Goal: Transaction & Acquisition: Purchase product/service

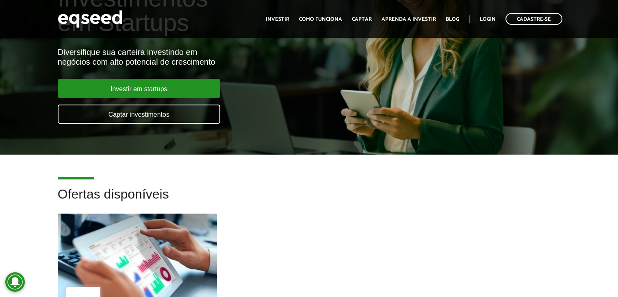
scroll to position [81, 0]
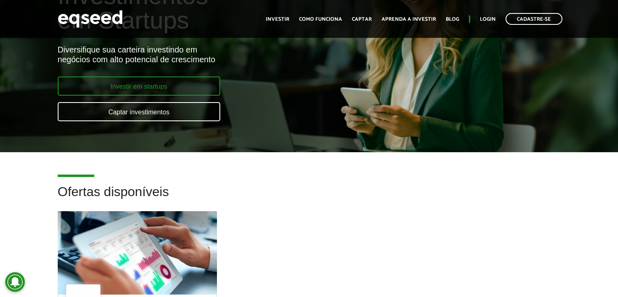
click at [184, 87] on link "Investir em startups" at bounding box center [139, 85] width 163 height 19
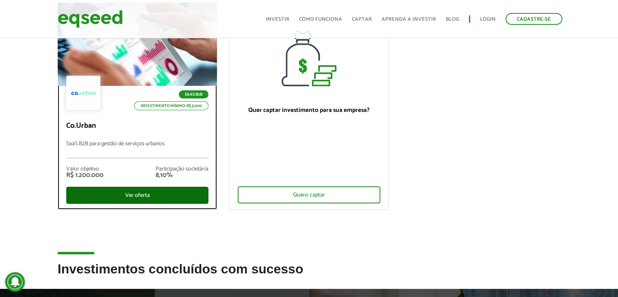
click at [168, 196] on div "Ver oferta" at bounding box center [137, 195] width 143 height 17
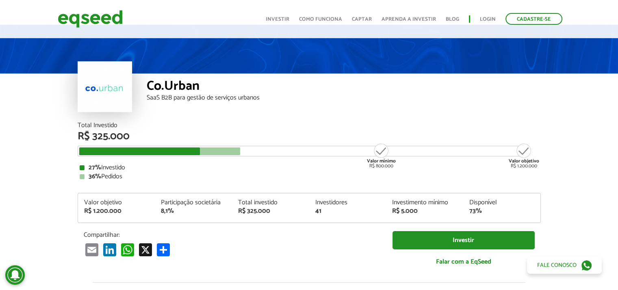
scroll to position [27, 0]
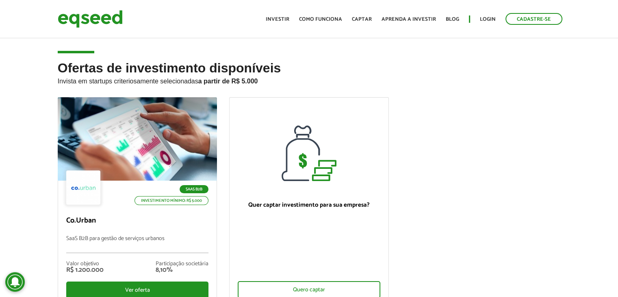
scroll to position [95, 0]
